Goal: Navigation & Orientation: Find specific page/section

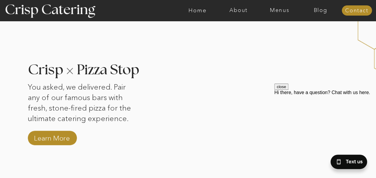
scroll to position [566, 0]
click at [285, 8] on nav "Menus" at bounding box center [279, 10] width 41 height 6
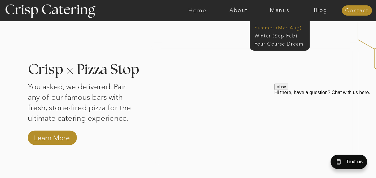
click at [270, 27] on nav "Summer (Mar-Aug)" at bounding box center [282, 27] width 54 height 6
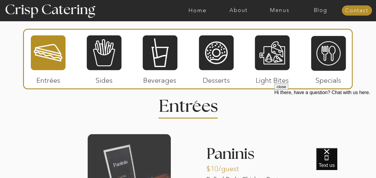
scroll to position [541, 0]
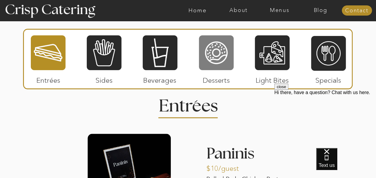
click at [216, 59] on div at bounding box center [216, 53] width 35 height 36
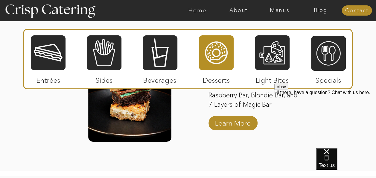
scroll to position [829, 0]
